Goal: Transaction & Acquisition: Purchase product/service

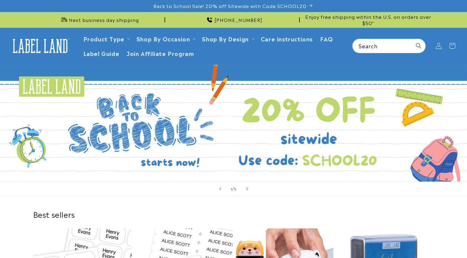
click at [437, 47] on icon at bounding box center [439, 46] width 6 height 6
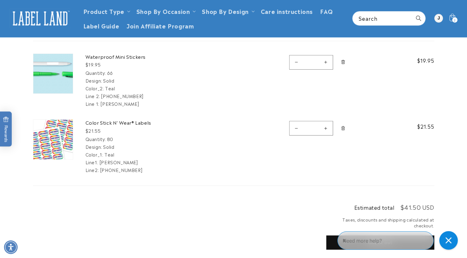
scroll to position [62, 0]
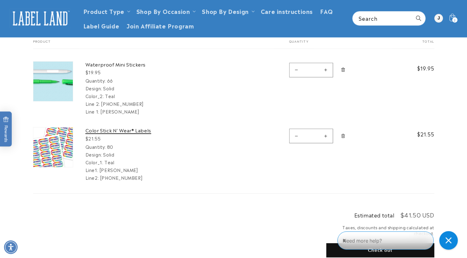
click at [109, 129] on link "Color Stick N' Wear® Labels" at bounding box center [132, 130] width 93 height 6
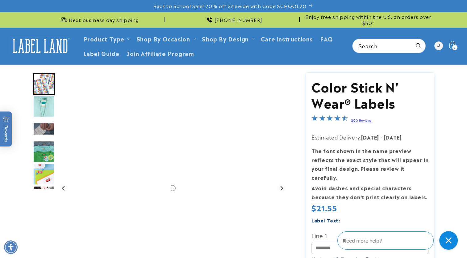
click at [452, 45] on icon at bounding box center [452, 46] width 15 height 15
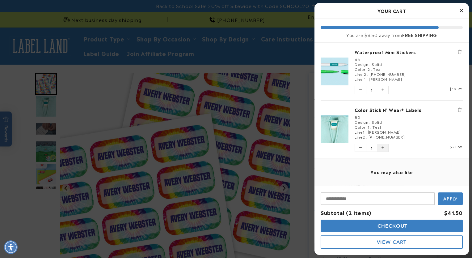
click at [384, 148] on icon "Increase quantity of Color Stick N' Wear® Labels" at bounding box center [382, 148] width 3 height 4
click at [379, 201] on input "Input Discount" at bounding box center [378, 198] width 114 height 13
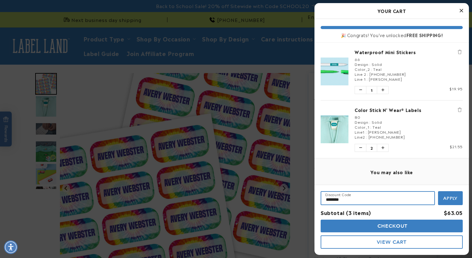
type input "********"
click at [455, 201] on button "Apply" at bounding box center [450, 198] width 25 height 14
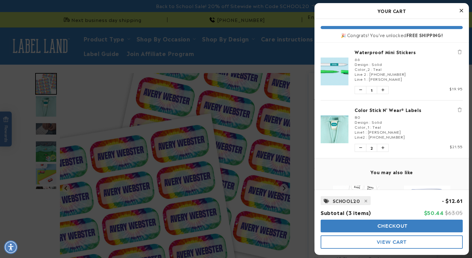
click at [396, 224] on span "Checkout" at bounding box center [392, 226] width 32 height 6
